Goal: Task Accomplishment & Management: Manage account settings

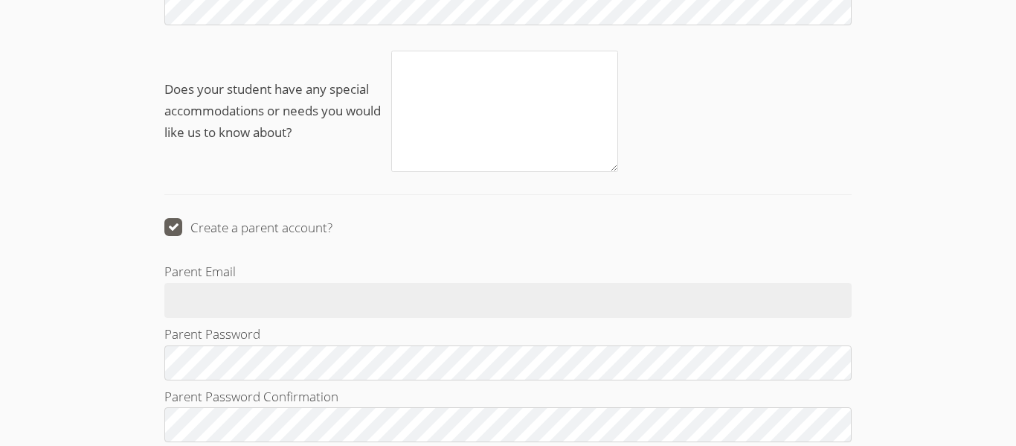
scroll to position [1696, 0]
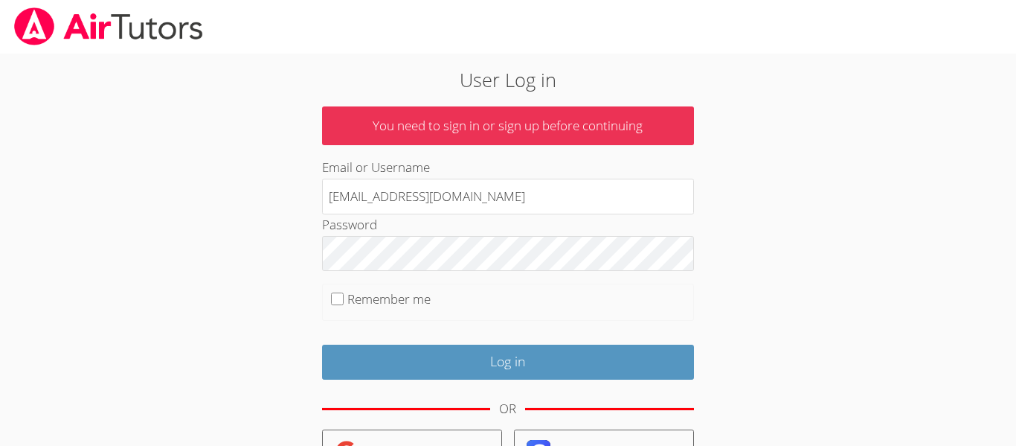
click at [397, 292] on label "Remember me" at bounding box center [388, 298] width 83 height 17
click at [344, 292] on input "Remember me" at bounding box center [337, 298] width 13 height 13
checkbox input "true"
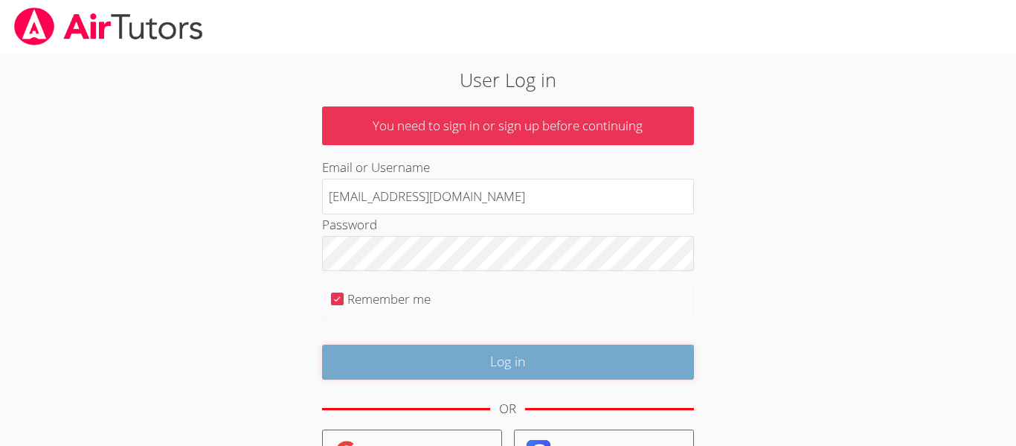
click at [448, 367] on input "Log in" at bounding box center [508, 361] width 372 height 35
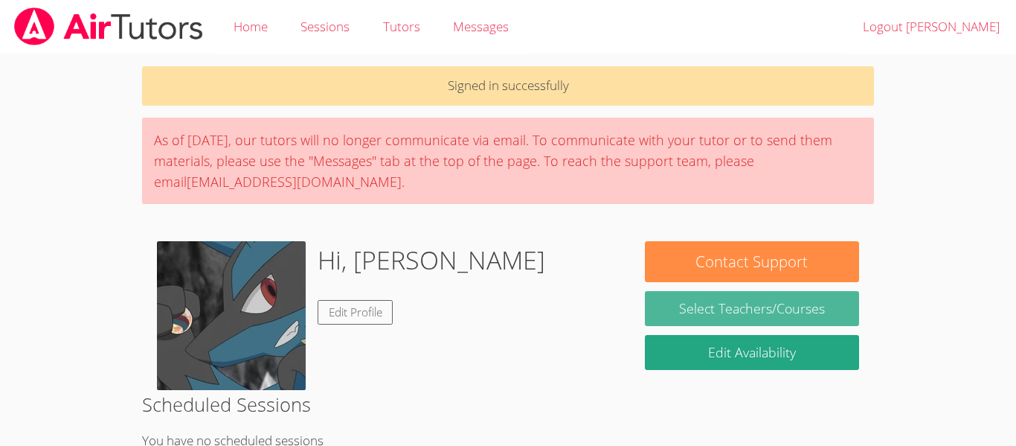
click at [736, 299] on link "Select Teachers/Courses" at bounding box center [752, 308] width 214 height 35
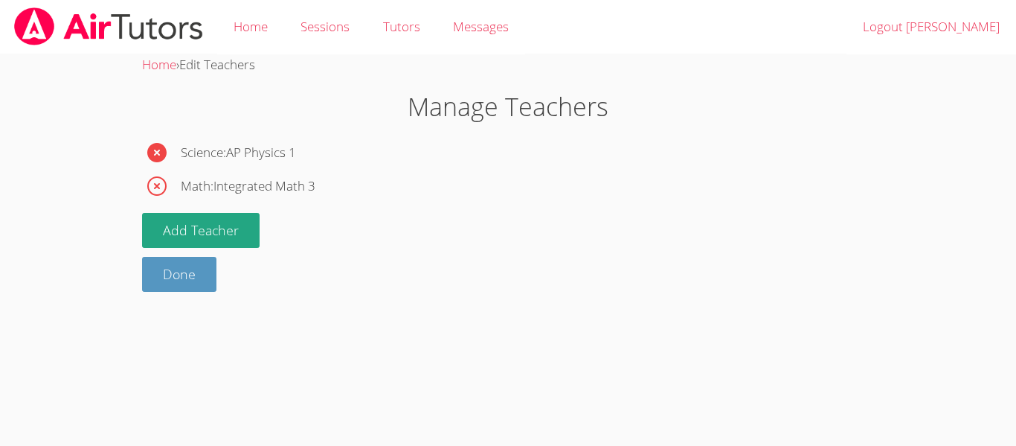
click at [154, 155] on icon "button" at bounding box center [156, 152] width 19 height 19
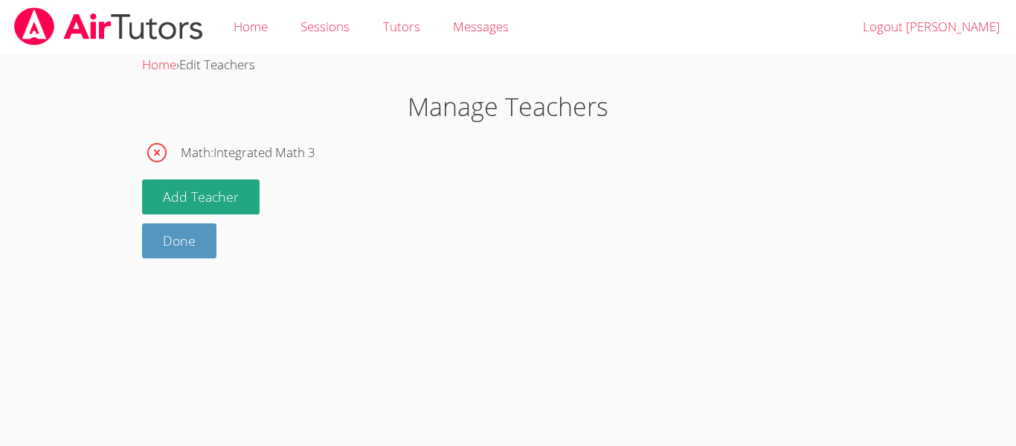
click at [152, 160] on icon "button" at bounding box center [157, 153] width 18 height 18
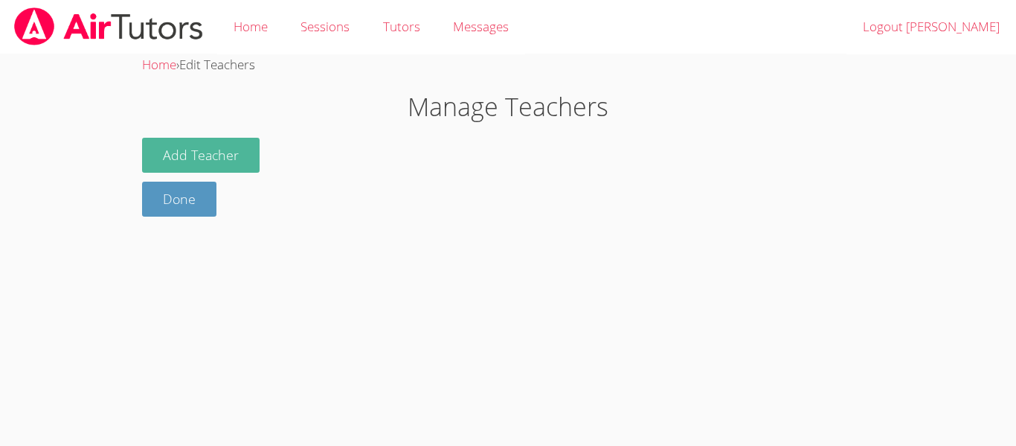
click at [176, 156] on button "Add Teacher" at bounding box center [201, 155] width 118 height 35
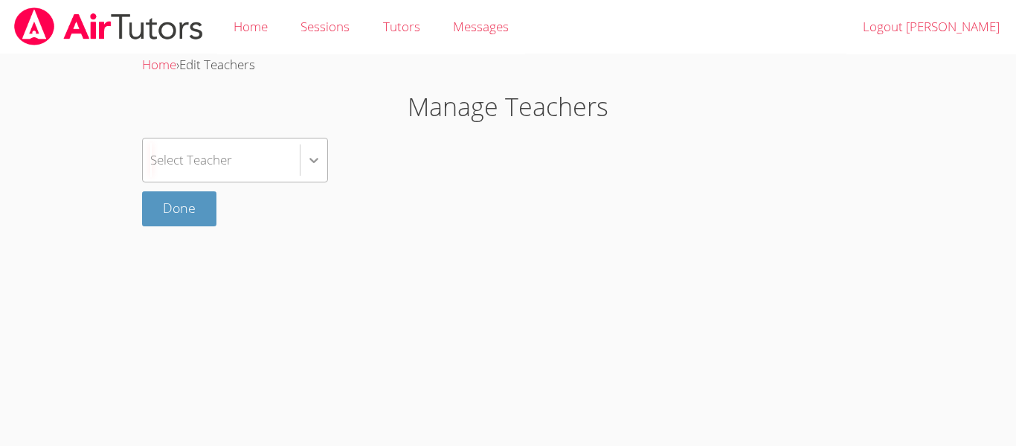
click at [309, 161] on icon at bounding box center [313, 159] width 15 height 15
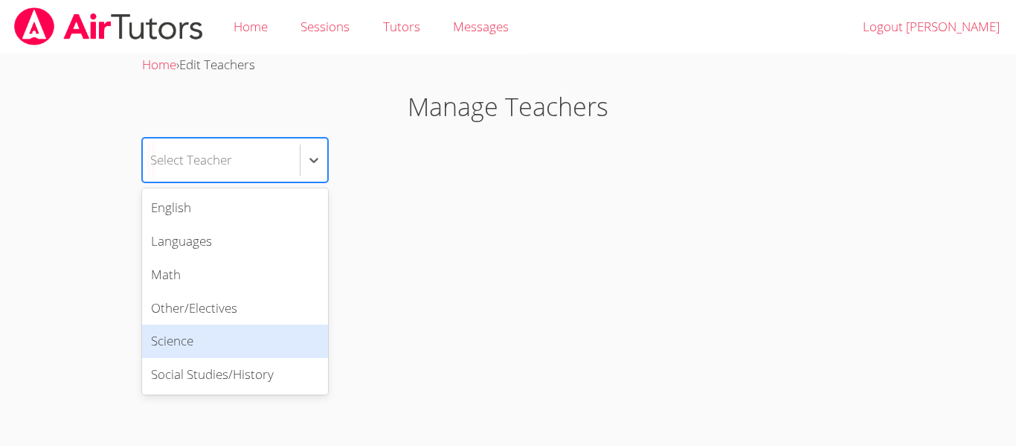
click at [237, 329] on div "Science" at bounding box center [235, 340] width 186 height 33
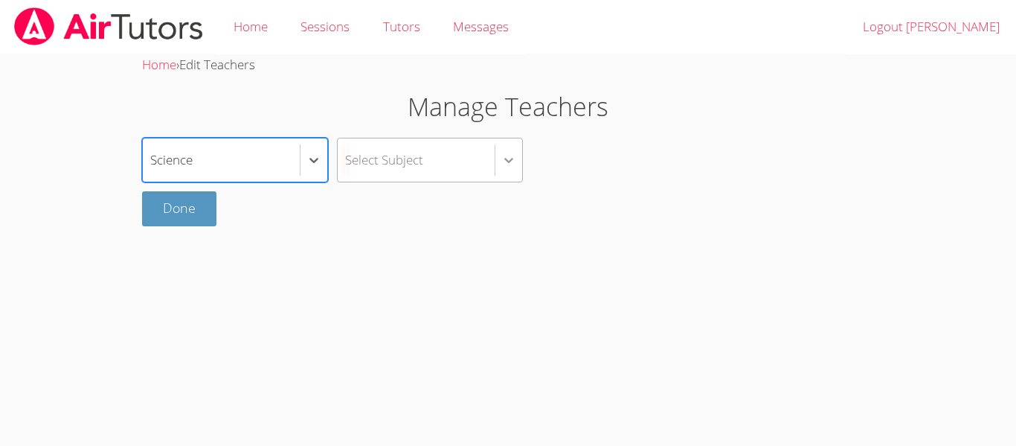
click at [516, 165] on div at bounding box center [508, 160] width 27 height 27
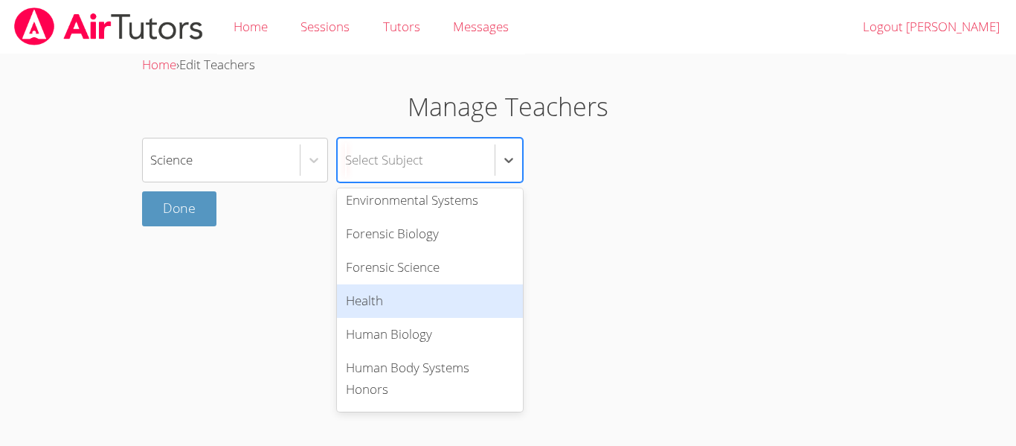
scroll to position [501, 0]
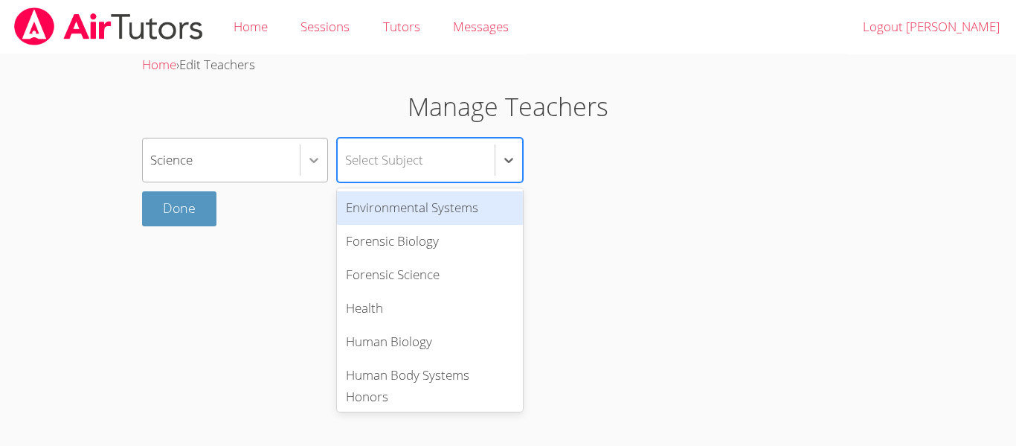
click at [309, 152] on icon at bounding box center [313, 159] width 15 height 15
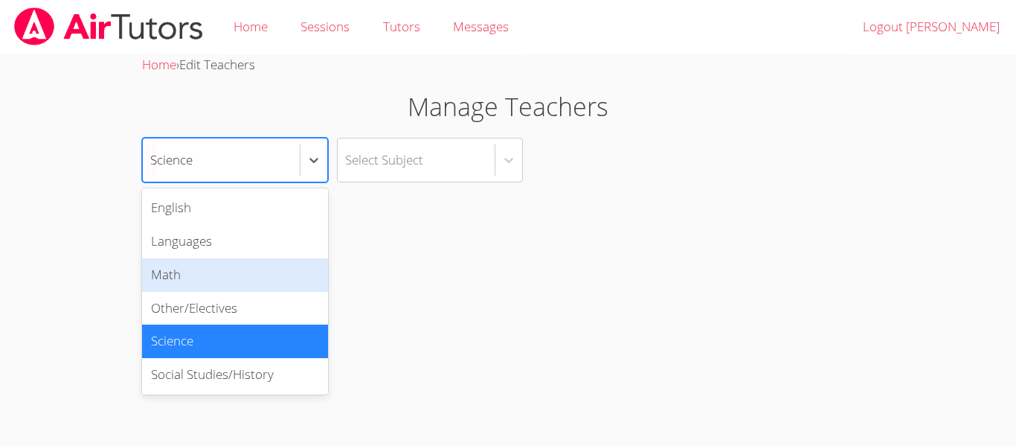
click at [182, 288] on div "Math" at bounding box center [235, 274] width 186 height 33
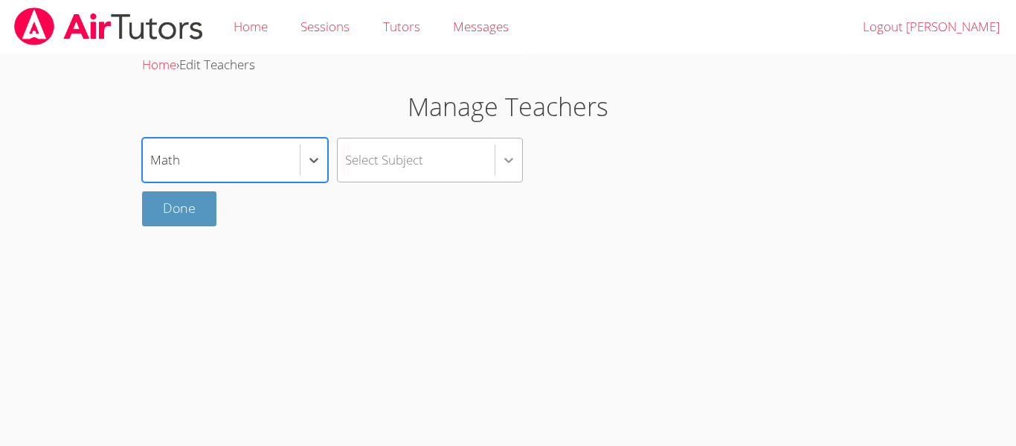
click at [512, 164] on icon at bounding box center [508, 159] width 15 height 15
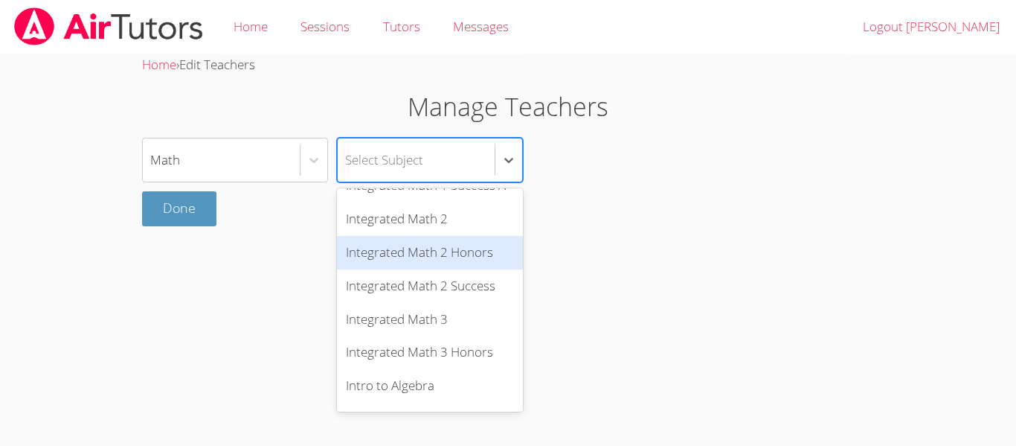
scroll to position [585, 0]
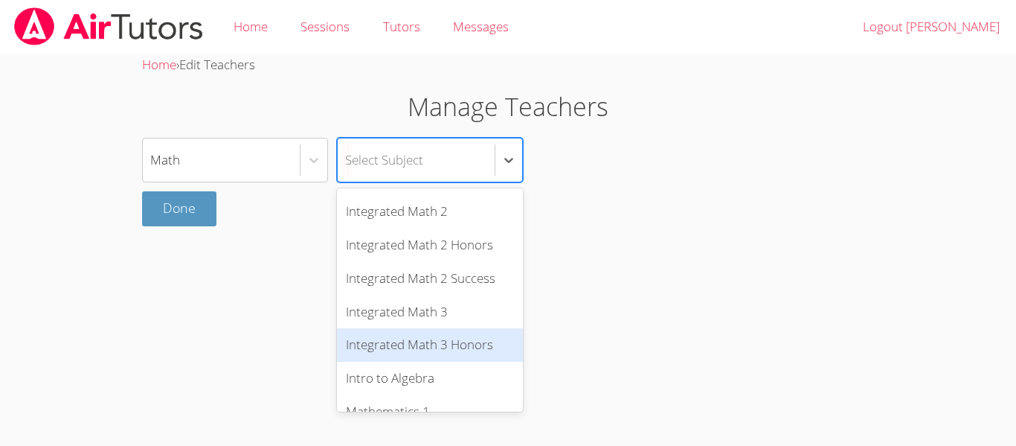
click at [440, 336] on div "Integrated Math 3 Honors" at bounding box center [430, 344] width 186 height 33
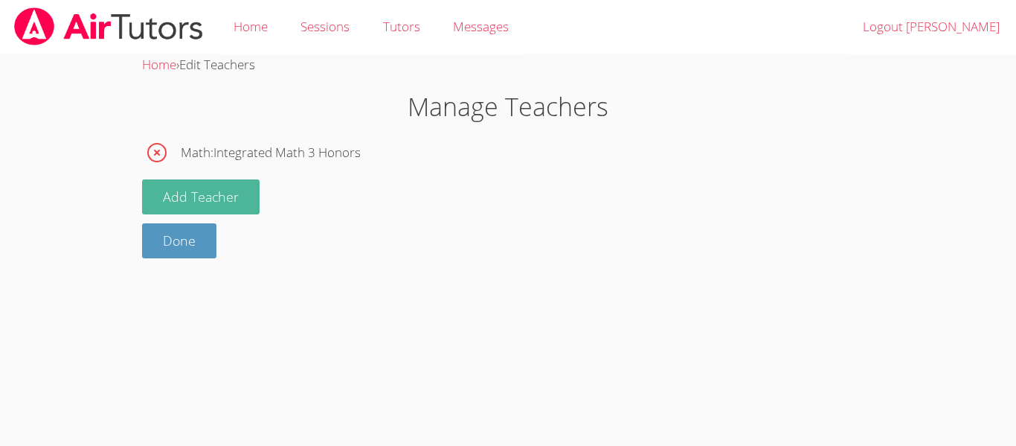
click at [240, 183] on button "Add Teacher" at bounding box center [201, 196] width 118 height 35
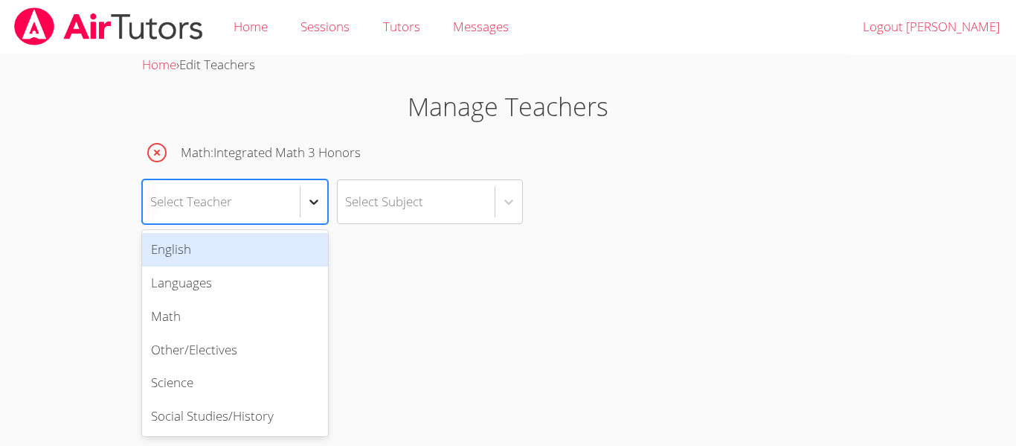
click at [310, 209] on div at bounding box center [313, 201] width 27 height 27
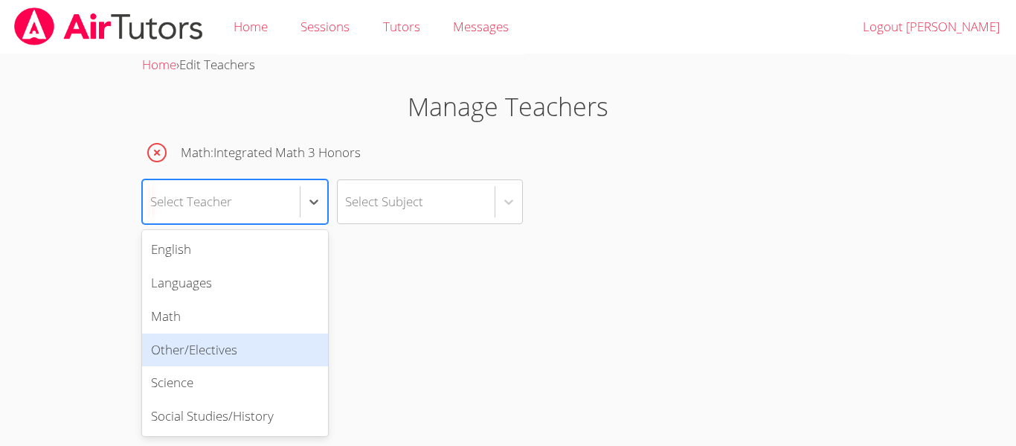
click at [198, 358] on div "Other/Electives" at bounding box center [235, 349] width 186 height 33
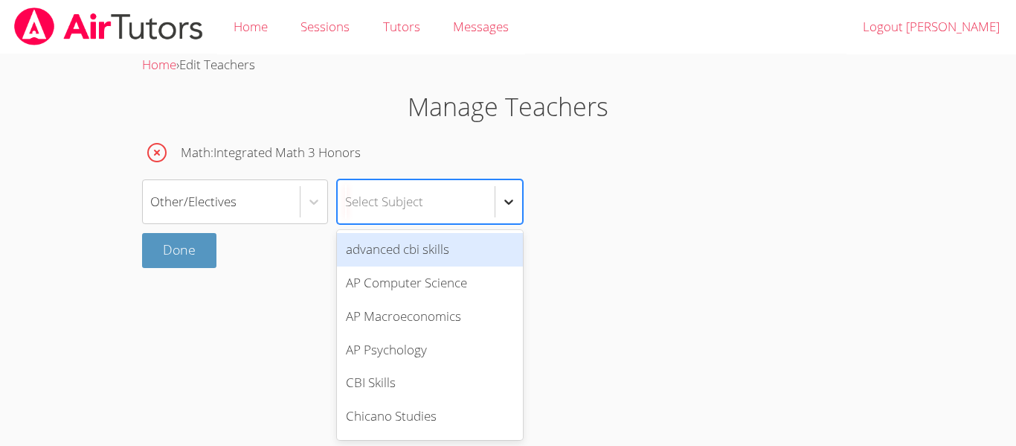
click at [504, 202] on icon at bounding box center [508, 201] width 15 height 15
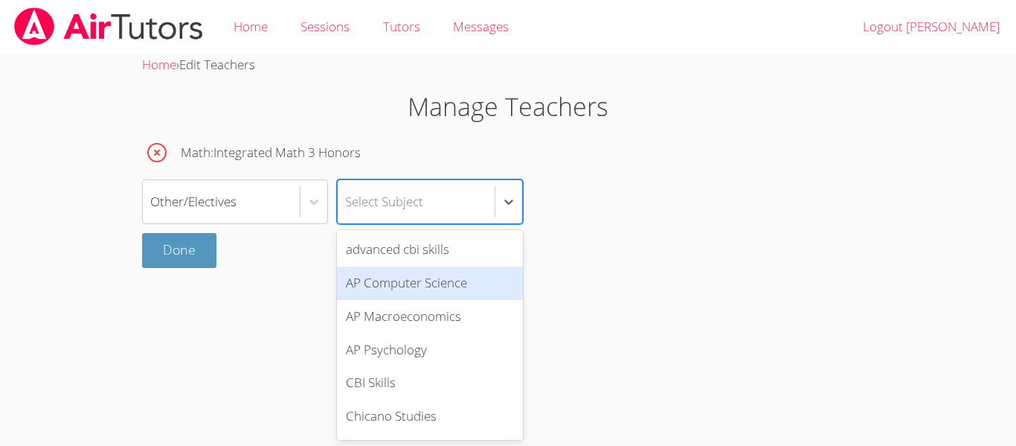
click at [469, 284] on div "AP Computer Science" at bounding box center [430, 282] width 186 height 33
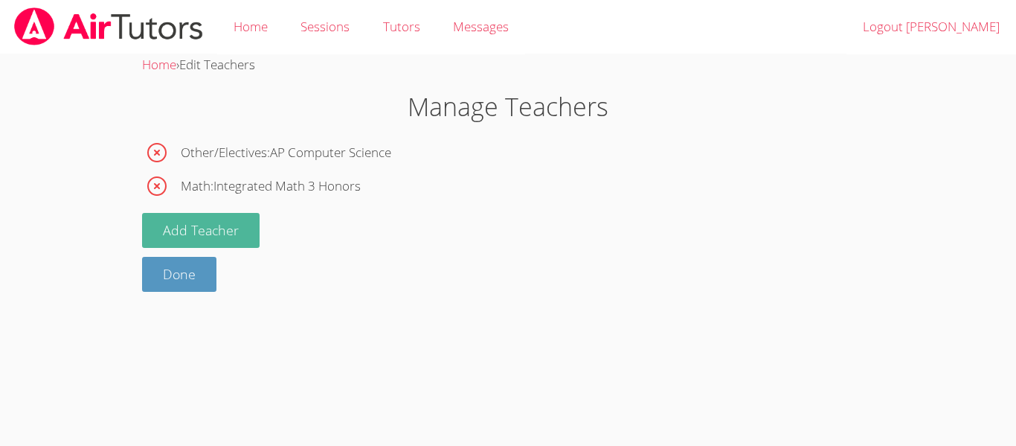
click at [211, 228] on button "Add Teacher" at bounding box center [201, 230] width 118 height 35
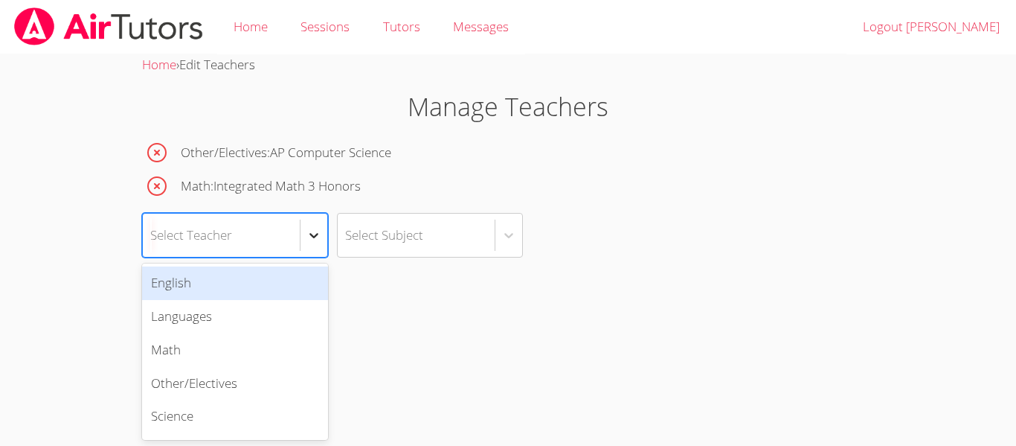
click at [310, 242] on icon at bounding box center [313, 235] width 15 height 15
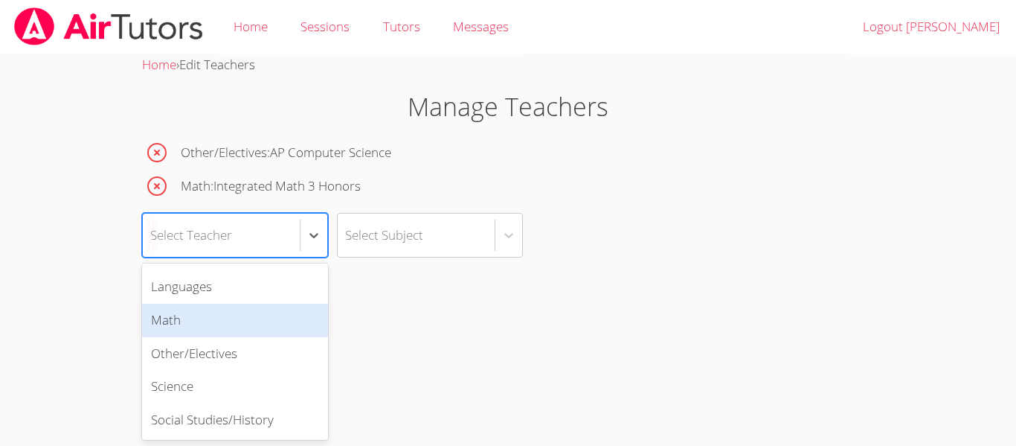
scroll to position [0, 0]
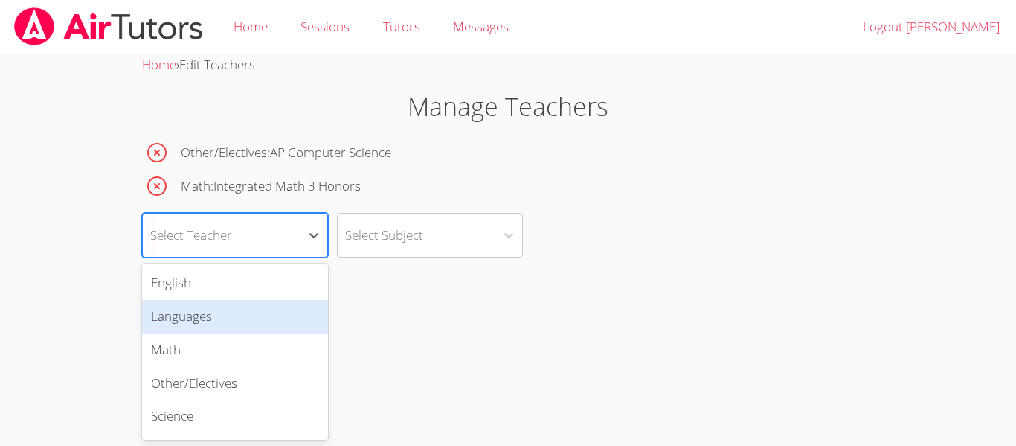
click at [204, 316] on div "Languages" at bounding box center [235, 316] width 186 height 33
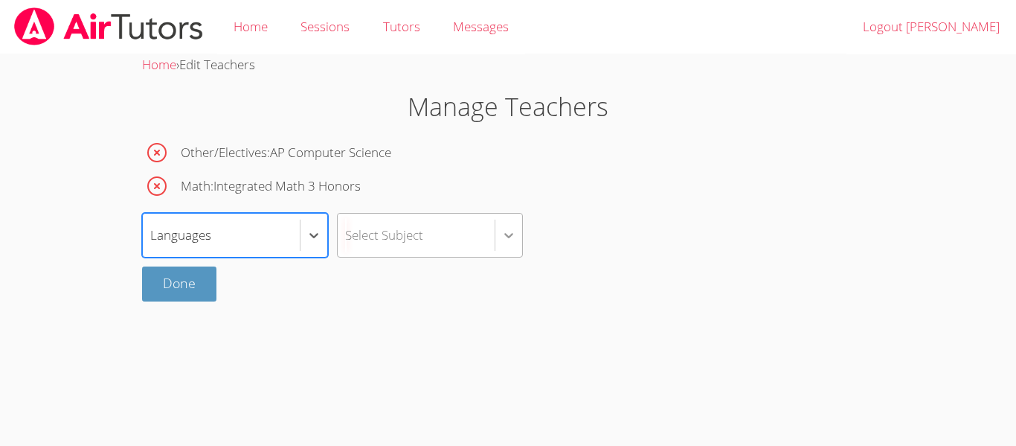
click at [512, 244] on div at bounding box center [508, 235] width 27 height 27
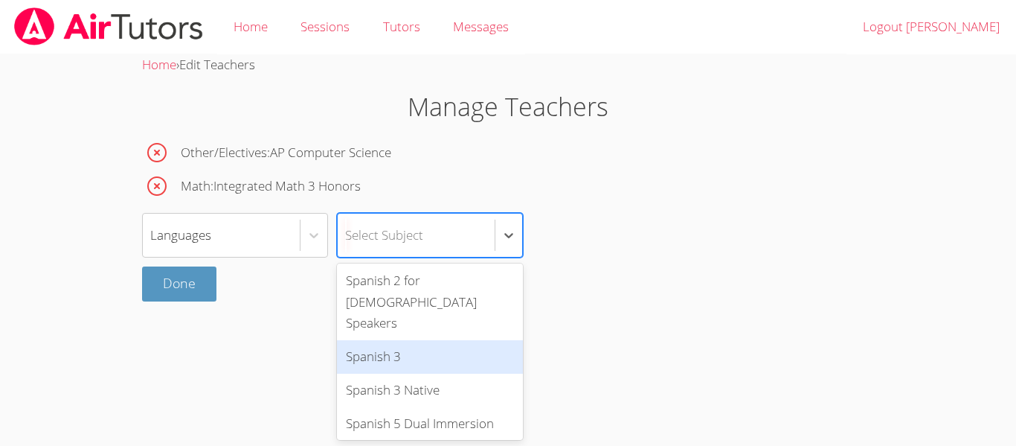
scroll to position [361, 0]
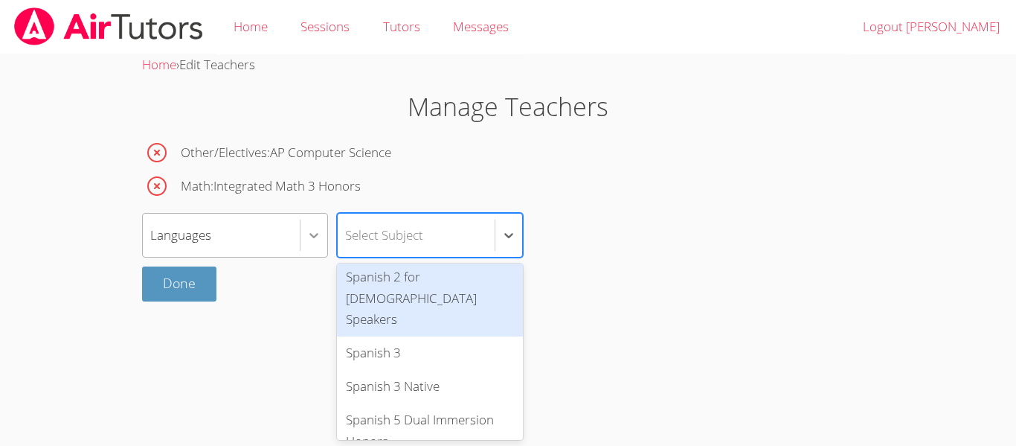
click at [321, 242] on div at bounding box center [313, 235] width 27 height 27
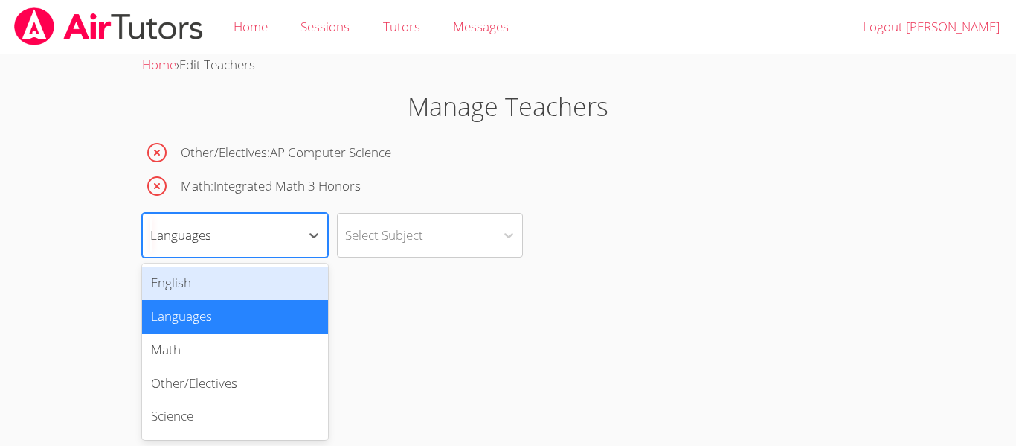
click at [198, 291] on div "English" at bounding box center [235, 282] width 186 height 33
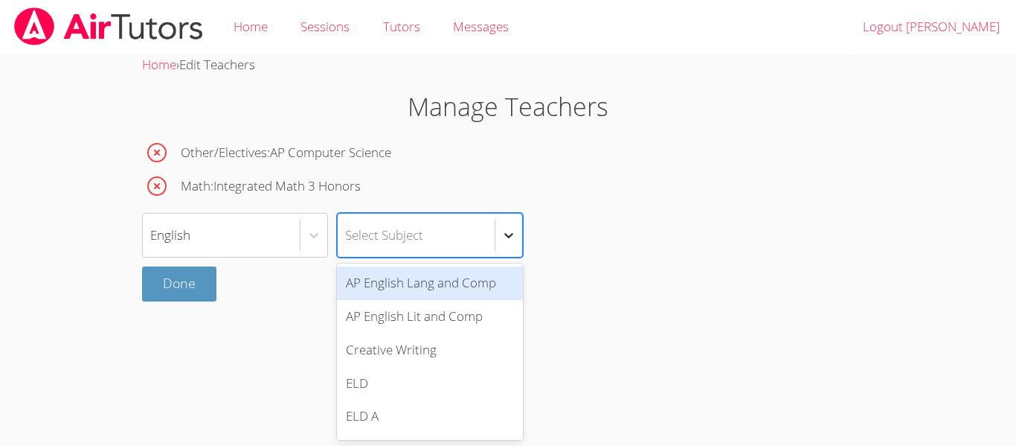
click at [496, 245] on div at bounding box center [508, 235] width 27 height 27
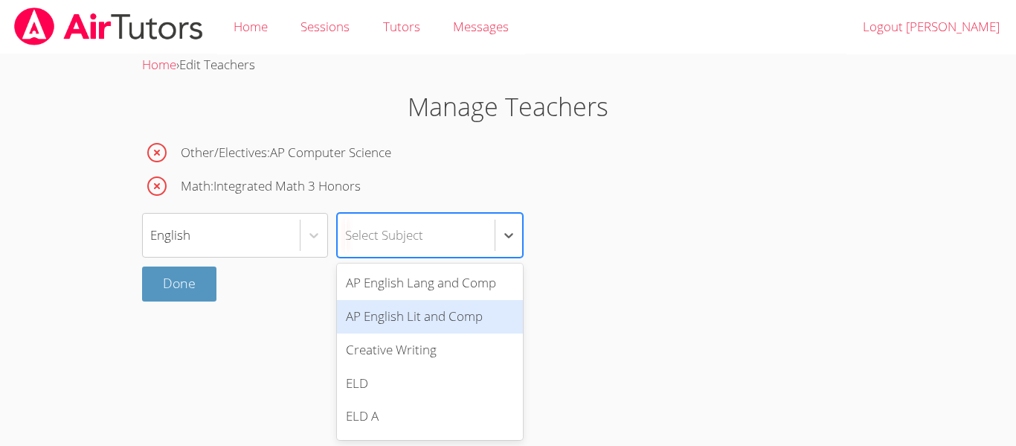
click at [465, 314] on div "AP English Lit and Comp" at bounding box center [430, 316] width 186 height 33
